Goal: Information Seeking & Learning: Learn about a topic

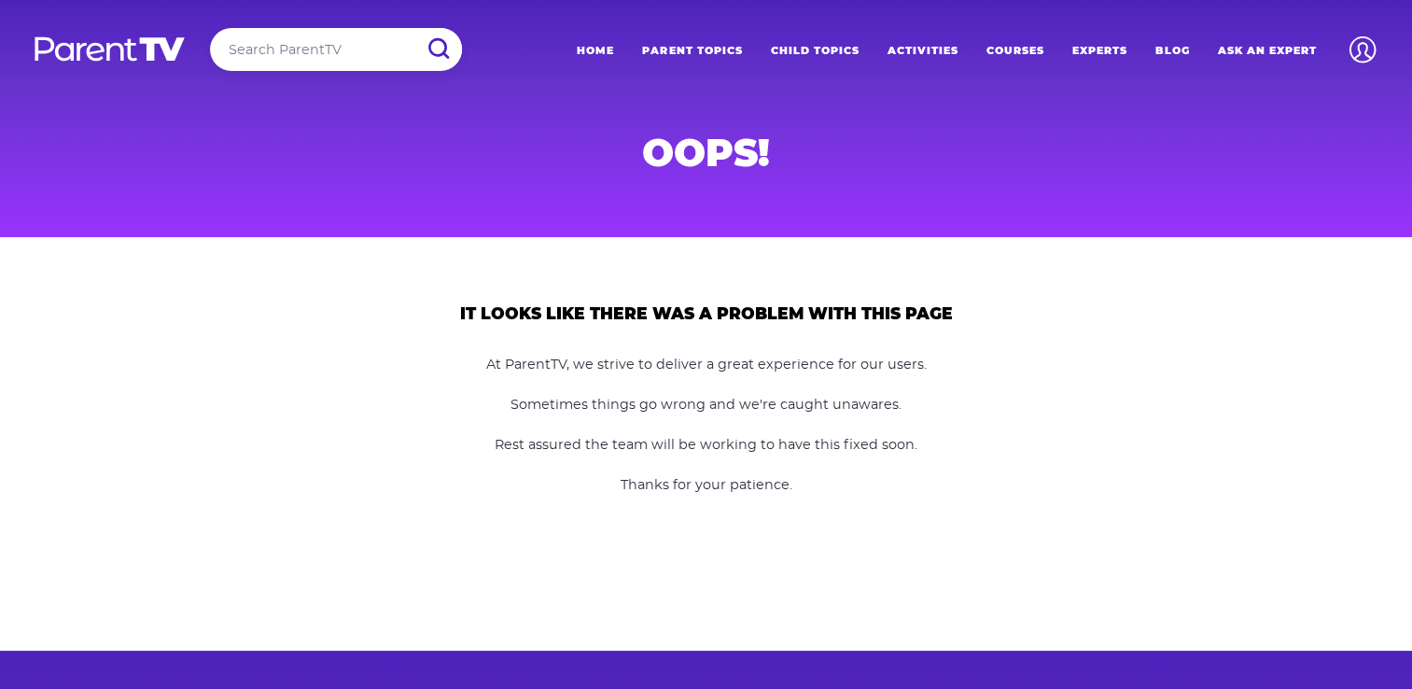
click at [105, 47] on img at bounding box center [110, 48] width 154 height 27
click at [314, 53] on input "search" at bounding box center [336, 49] width 252 height 43
type input "informatio"
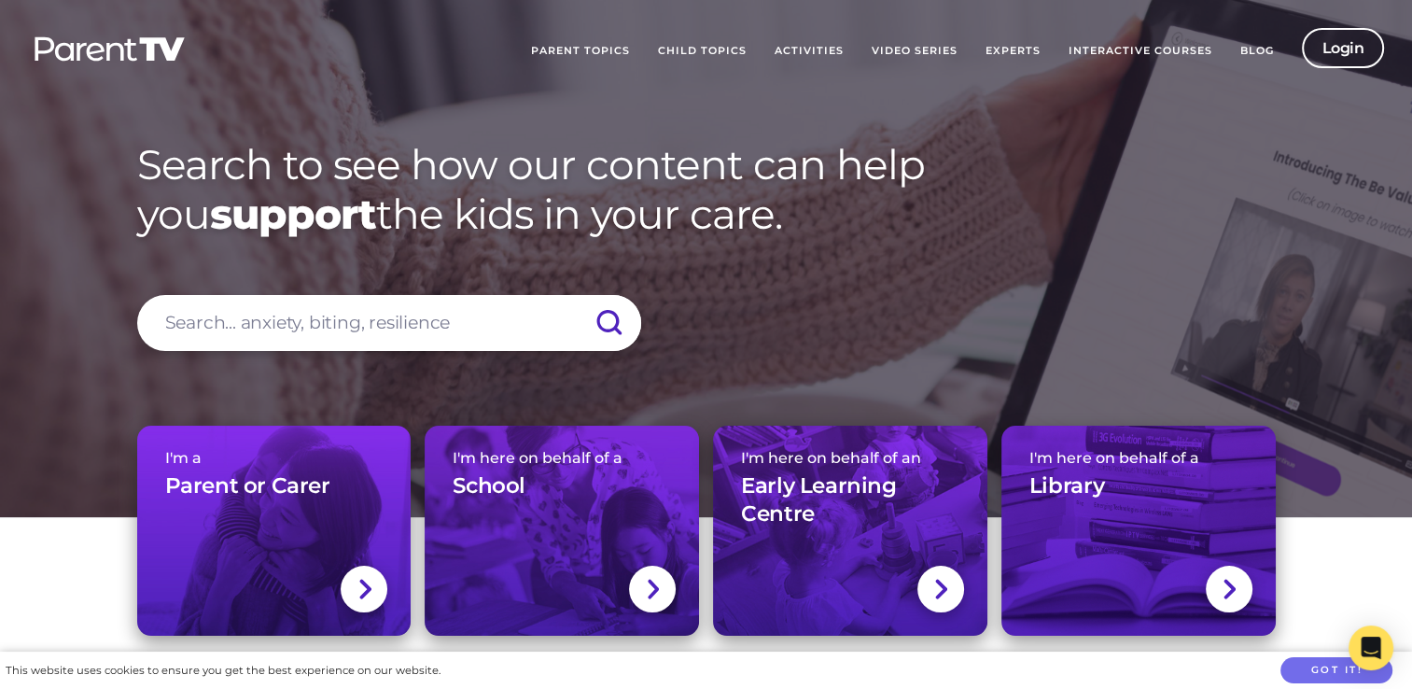
click at [335, 304] on input "search" at bounding box center [389, 323] width 504 height 56
type input "informational statements"
click at [576, 295] on input "submit" at bounding box center [608, 323] width 65 height 56
click at [606, 333] on input "submit" at bounding box center [608, 323] width 65 height 56
click at [612, 321] on input "submit" at bounding box center [608, 323] width 65 height 56
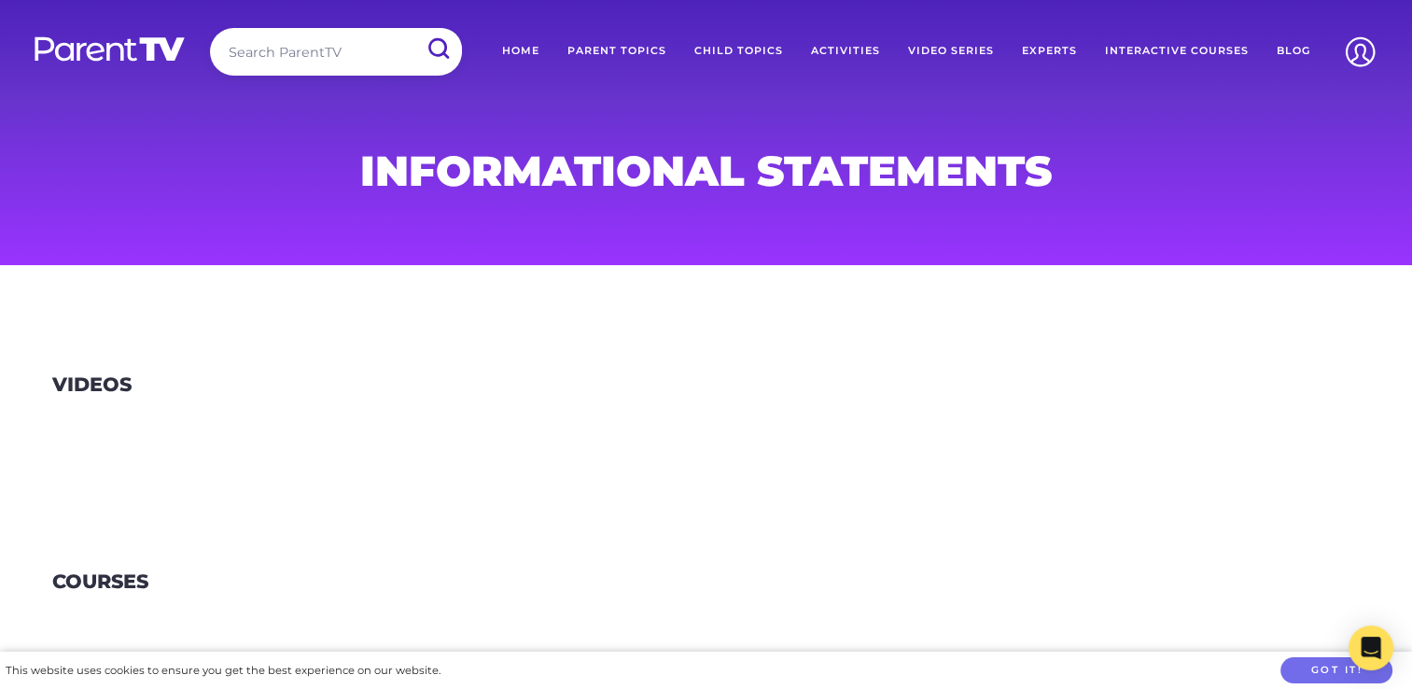
click at [632, 49] on link "Parent Topics" at bounding box center [616, 51] width 127 height 47
